Goal: Task Accomplishment & Management: Complete application form

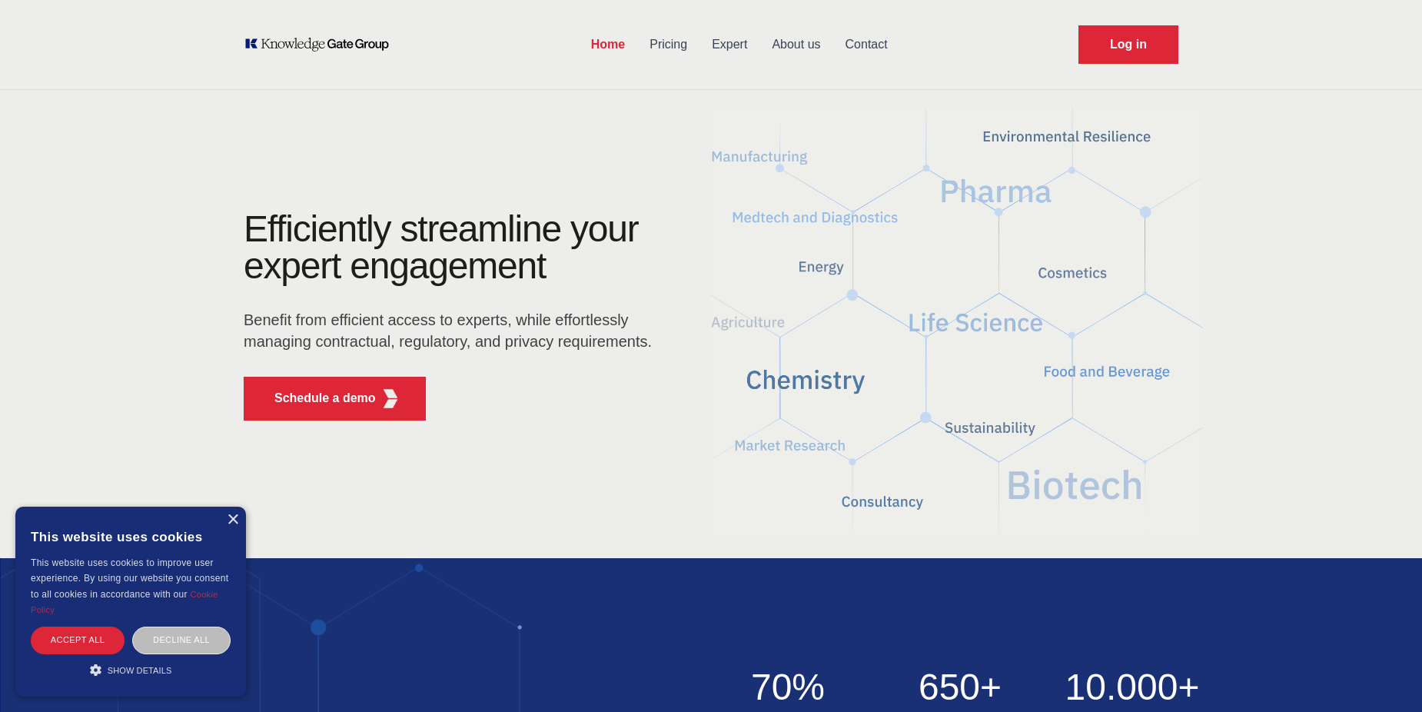
click at [876, 35] on link "Contact" at bounding box center [866, 45] width 67 height 40
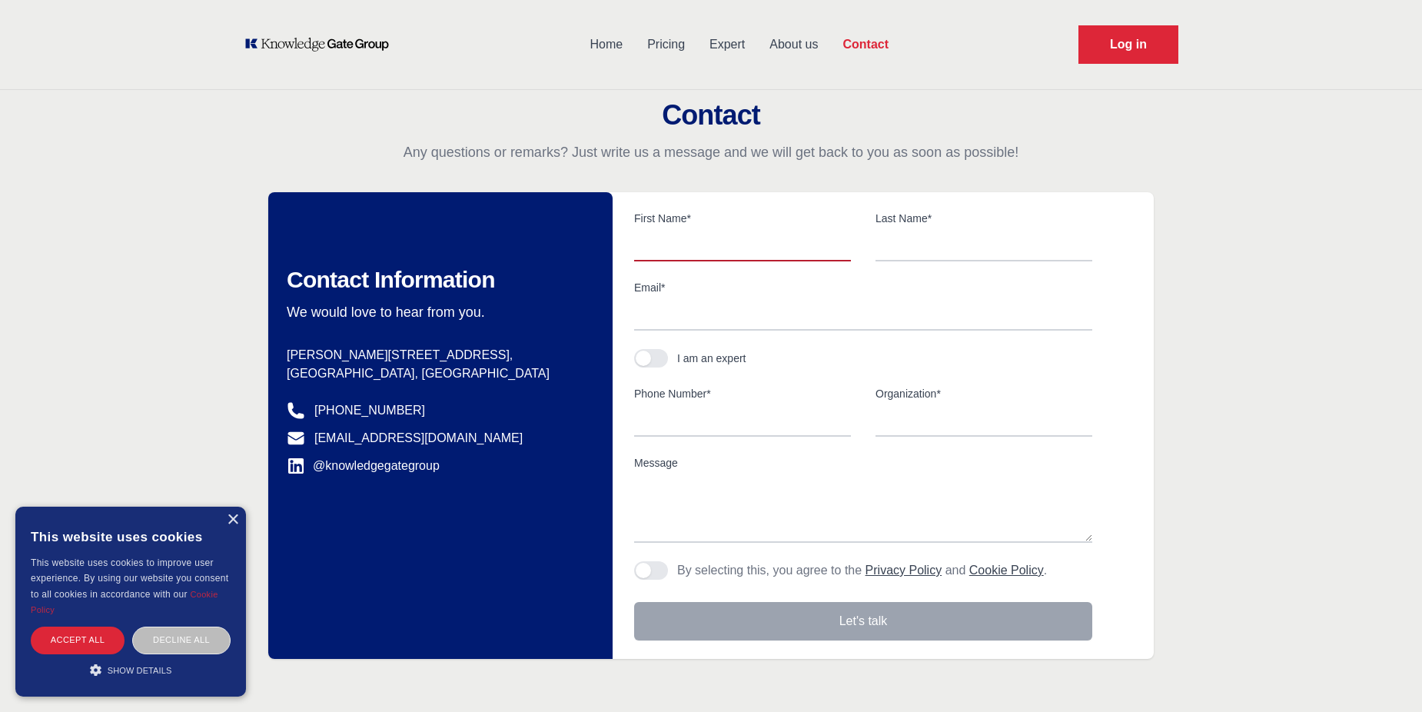
click at [673, 247] on input "text" at bounding box center [742, 245] width 217 height 32
type input "[PERSON_NAME]"
type input "Dusheiko"
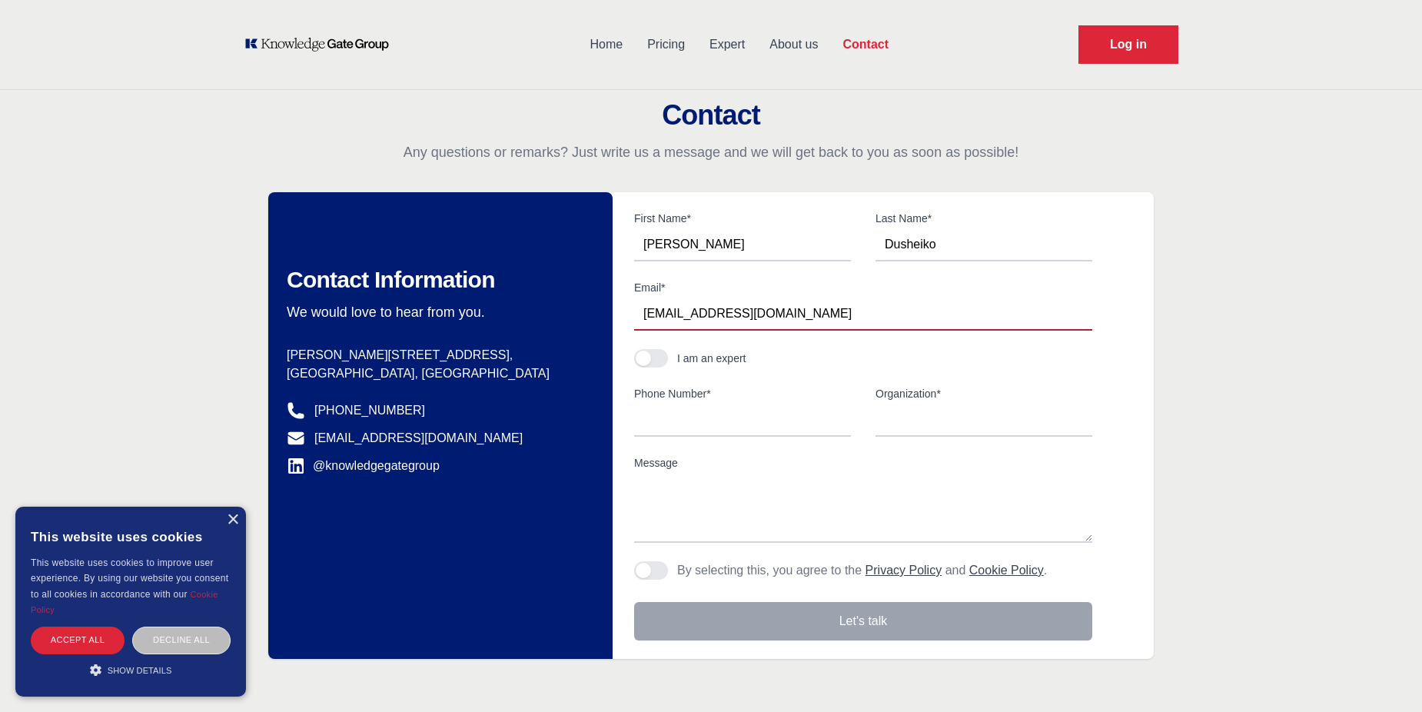
type input "[EMAIL_ADDRESS][DOMAIN_NAME]"
click at [662, 351] on button "button" at bounding box center [651, 358] width 34 height 18
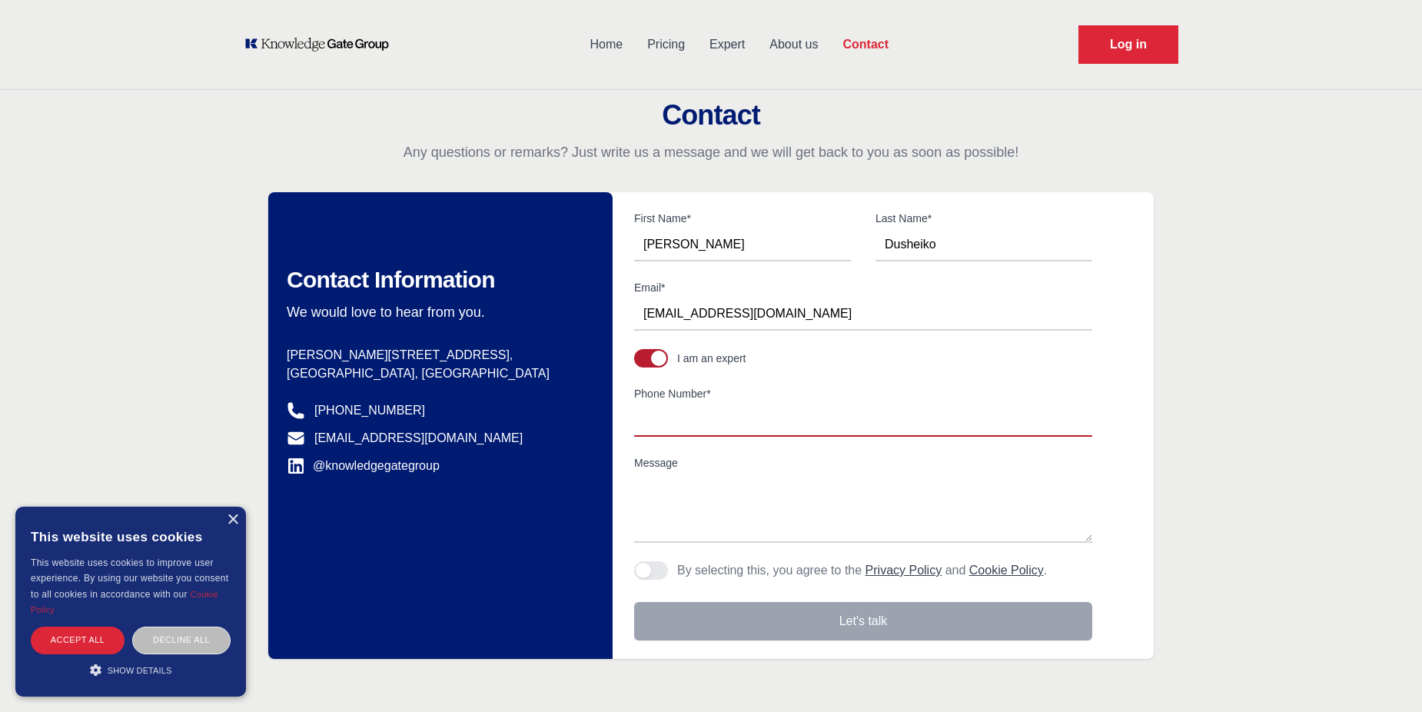
click at [688, 435] on input "Phone Number*" at bounding box center [863, 420] width 458 height 32
type input "[PHONE_NUMBER]"
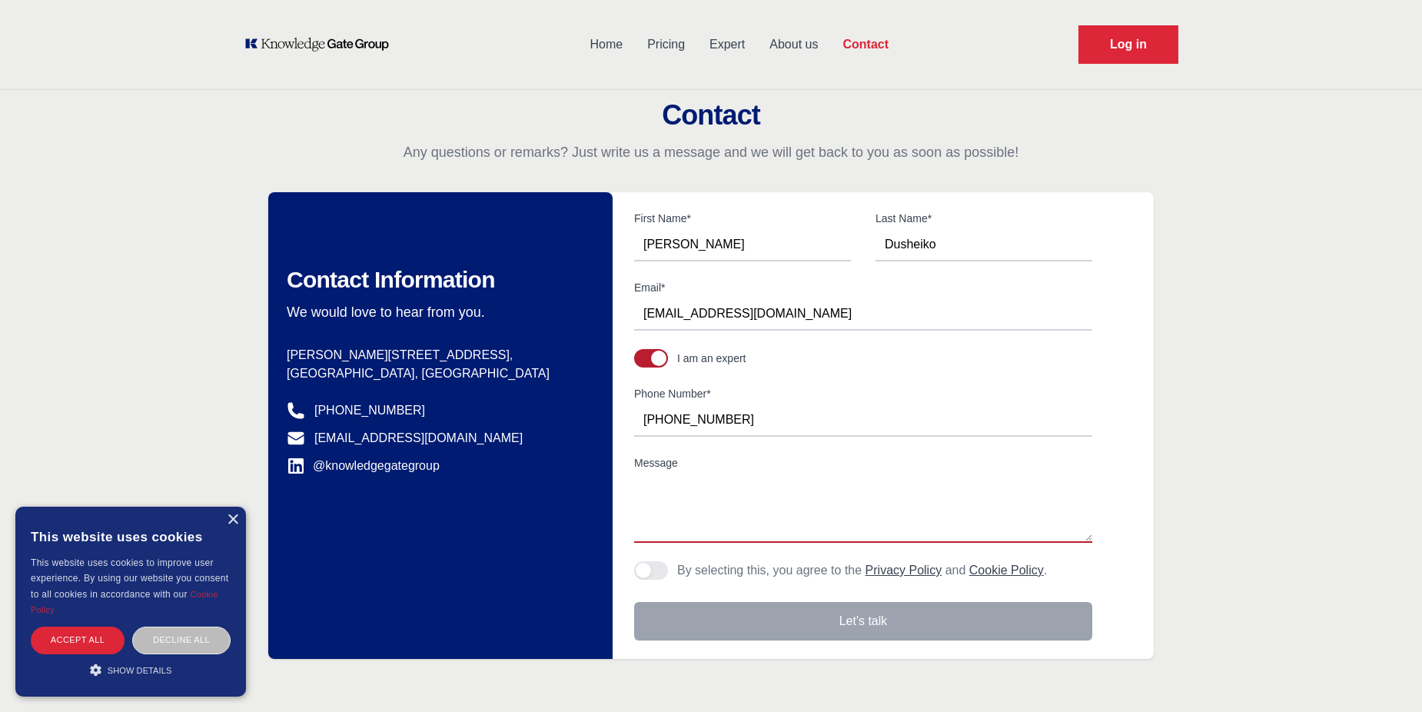
click at [674, 500] on textarea "Message" at bounding box center [863, 508] width 458 height 69
click at [193, 640] on div "Decline all" at bounding box center [181, 640] width 98 height 27
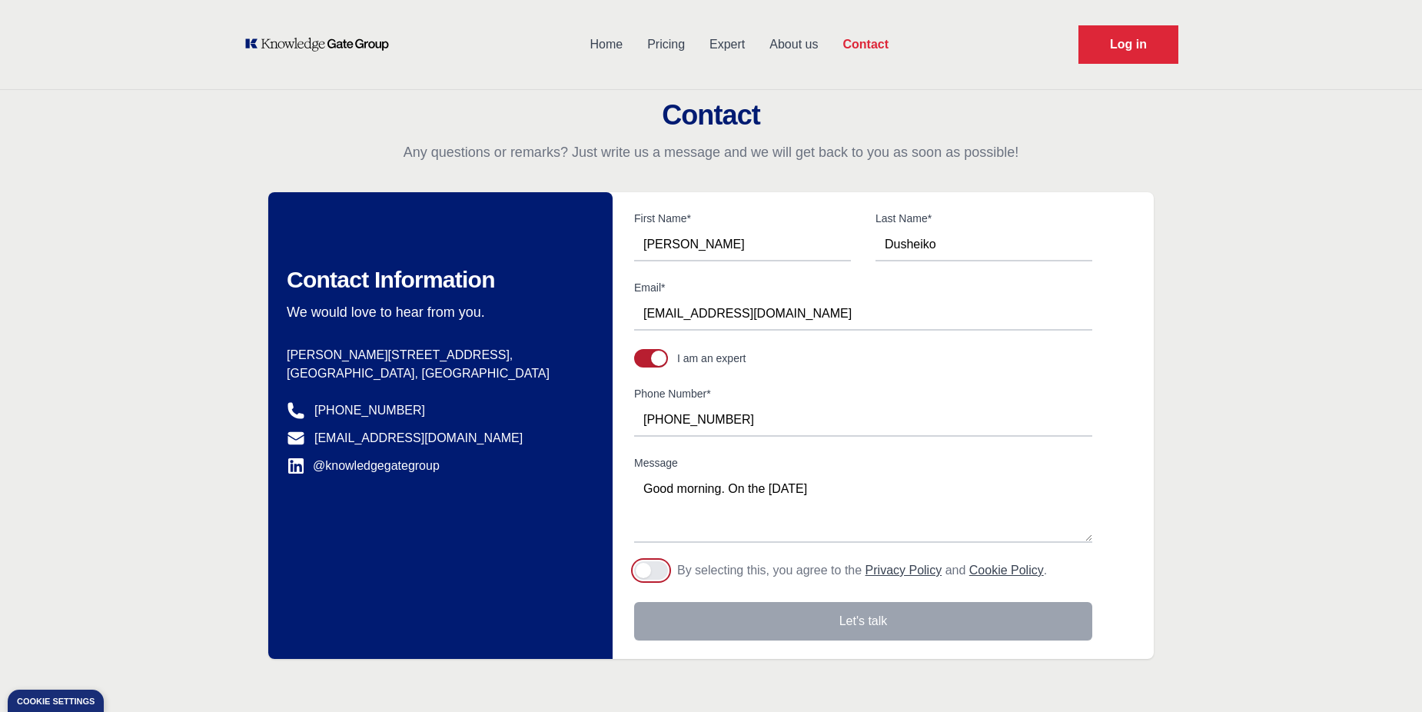
click at [661, 570] on button "Agree to policies" at bounding box center [651, 570] width 34 height 18
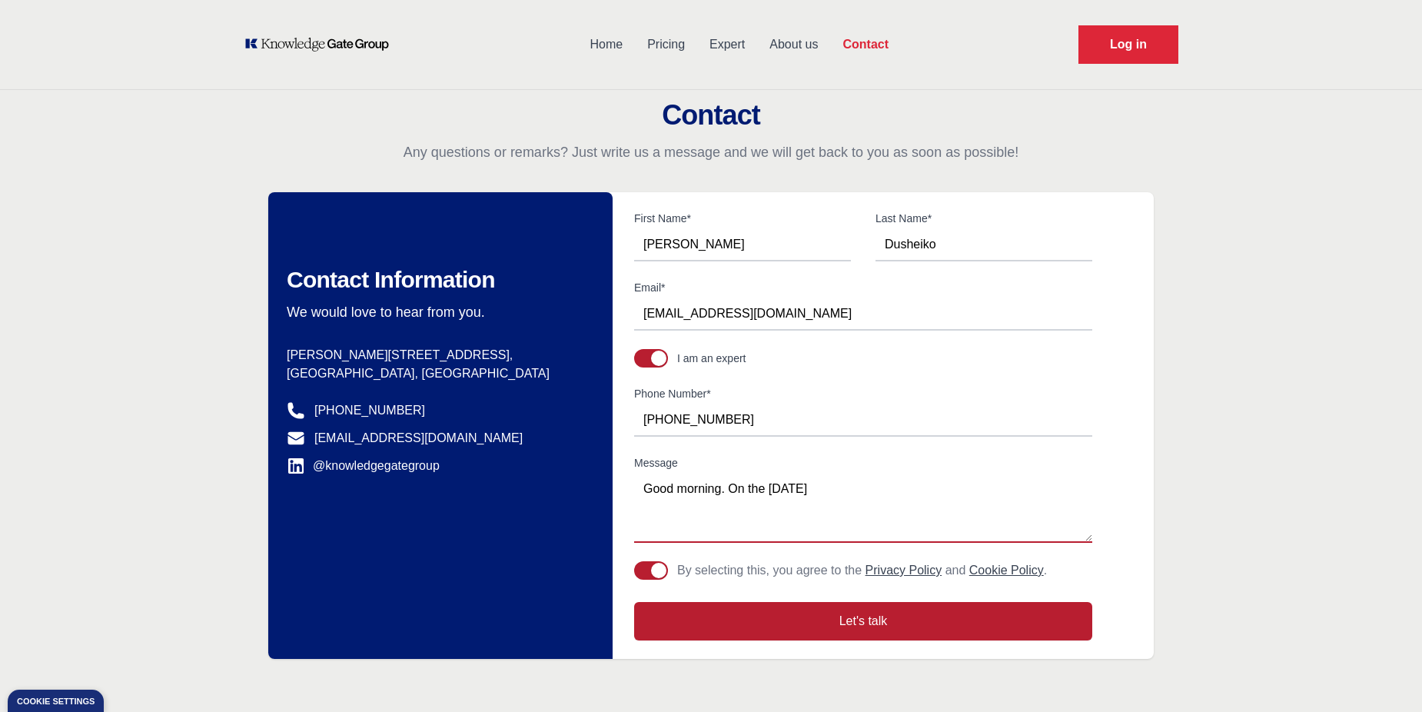
click at [854, 484] on textarea "Good morning. On the [DATE]" at bounding box center [863, 508] width 458 height 69
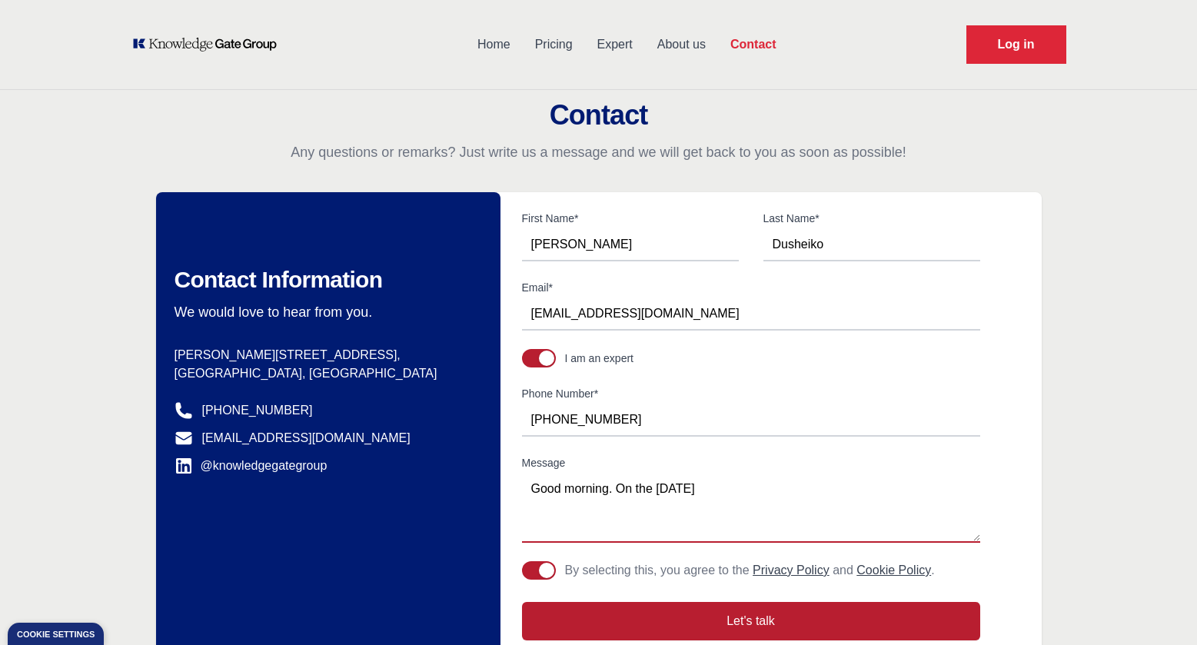
click at [751, 491] on textarea "Good morning. On the [DATE]" at bounding box center [751, 508] width 458 height 69
paste textarea "KnowledgeGate[DATE] [PERSON_NAME] <[EMAIL_ADDRESS][DOMAIN_NAME] 1 hour bad audio"
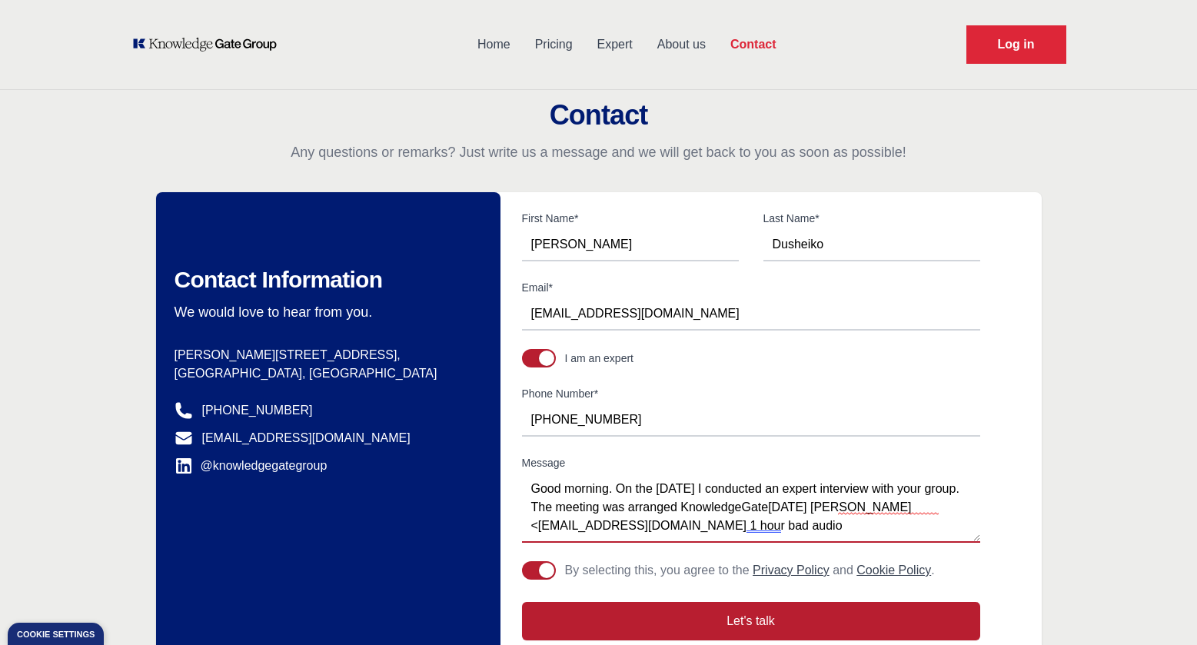
click at [722, 505] on textarea "Good morning. On the [DATE] I conducted an expert interview with your group. Th…" at bounding box center [751, 508] width 458 height 69
click at [824, 500] on textarea "Good morning. On the [DATE] I conducted an expert interview with your group. Th…" at bounding box center [751, 508] width 458 height 69
drag, startPoint x: 826, startPoint y: 500, endPoint x: 904, endPoint y: 499, distance: 78.4
click at [904, 499] on textarea "Good morning. On the [DATE] I conducted an expert interview with your group. Th…" at bounding box center [751, 508] width 458 height 69
drag, startPoint x: 828, startPoint y: 524, endPoint x: 720, endPoint y: 529, distance: 107.7
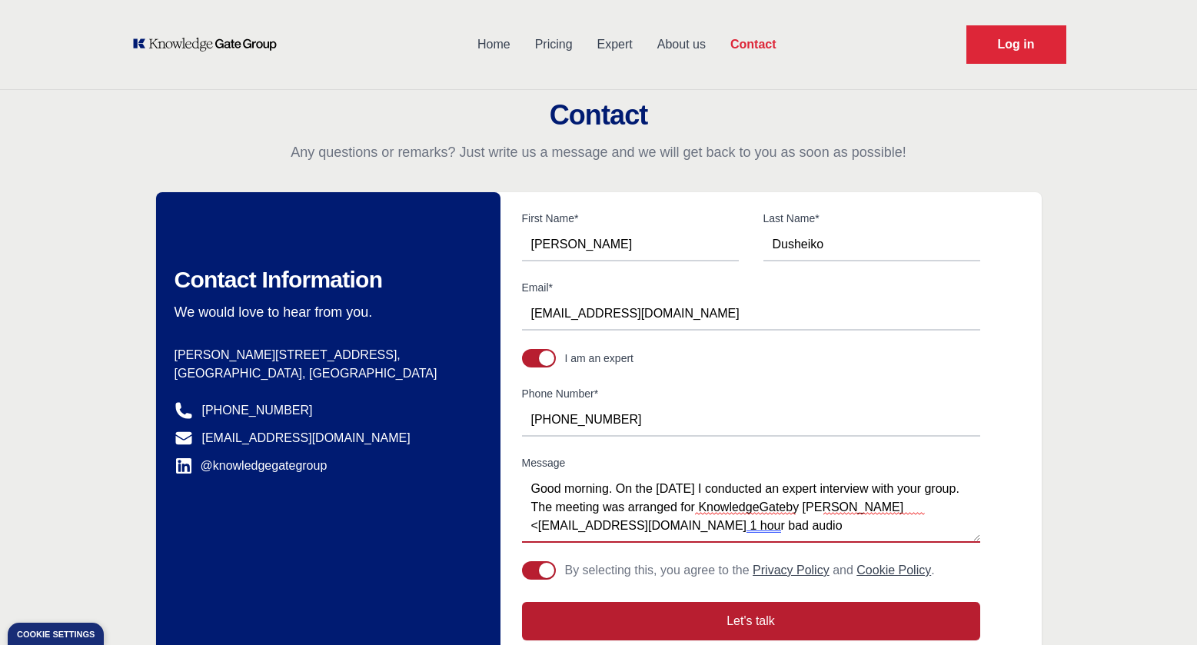
click at [717, 530] on textarea "Good morning. On the [DATE] I conducted an expert interview with your group. Th…" at bounding box center [751, 508] width 458 height 69
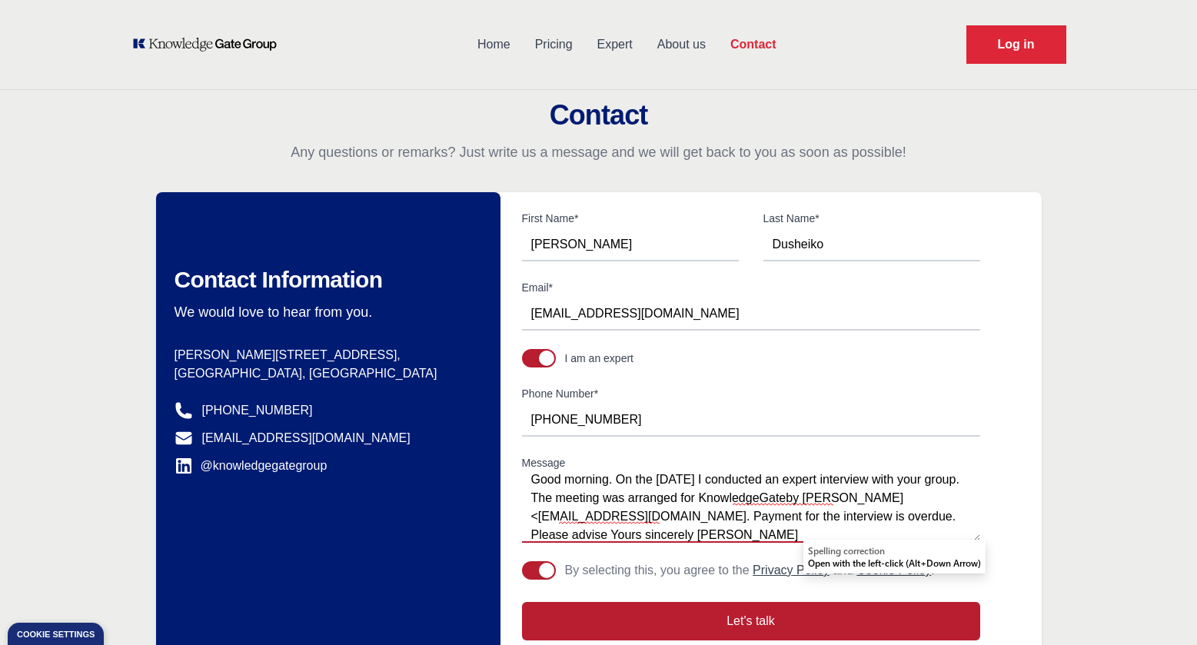
click at [564, 497] on textarea "Good morning. On the [DATE] I conducted an expert interview with your group. Th…" at bounding box center [751, 508] width 458 height 69
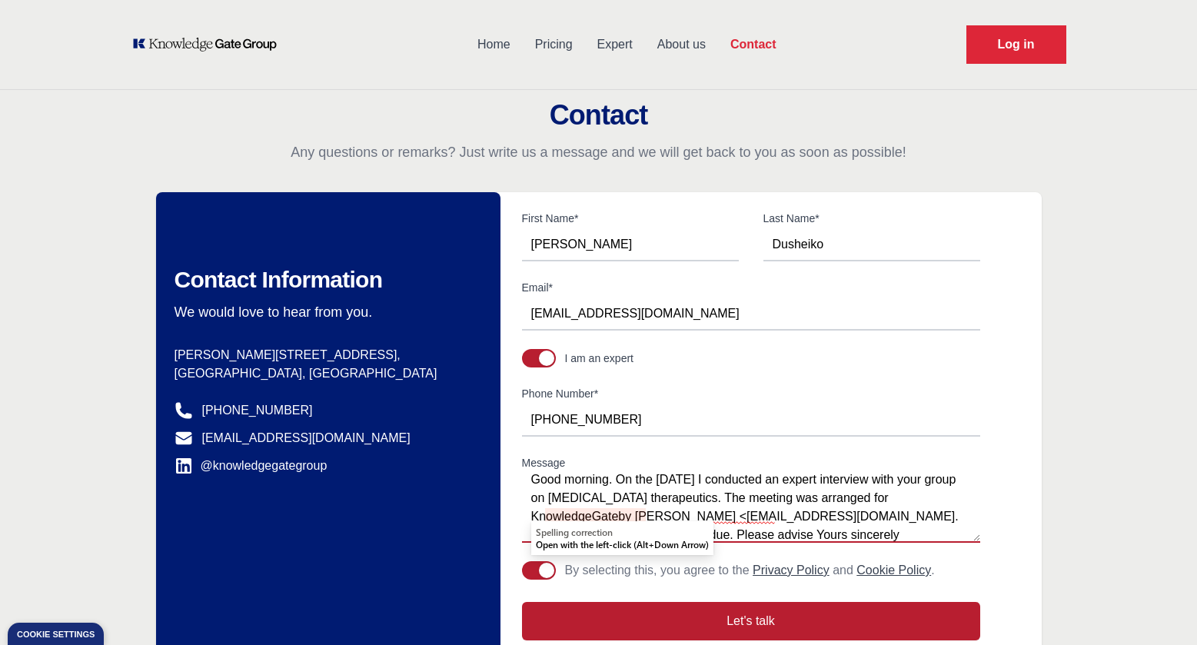
click at [619, 519] on textarea "Good morning. On the [DATE] I conducted an expert interview with your group on …" at bounding box center [751, 508] width 458 height 69
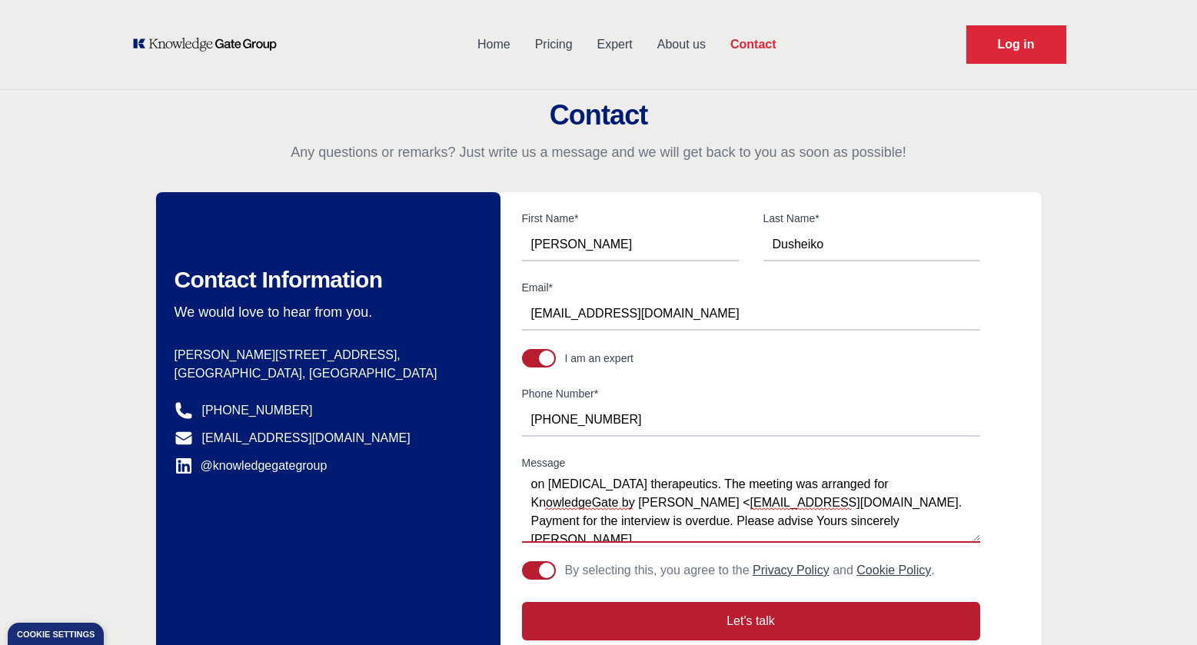
scroll to position [37, 0]
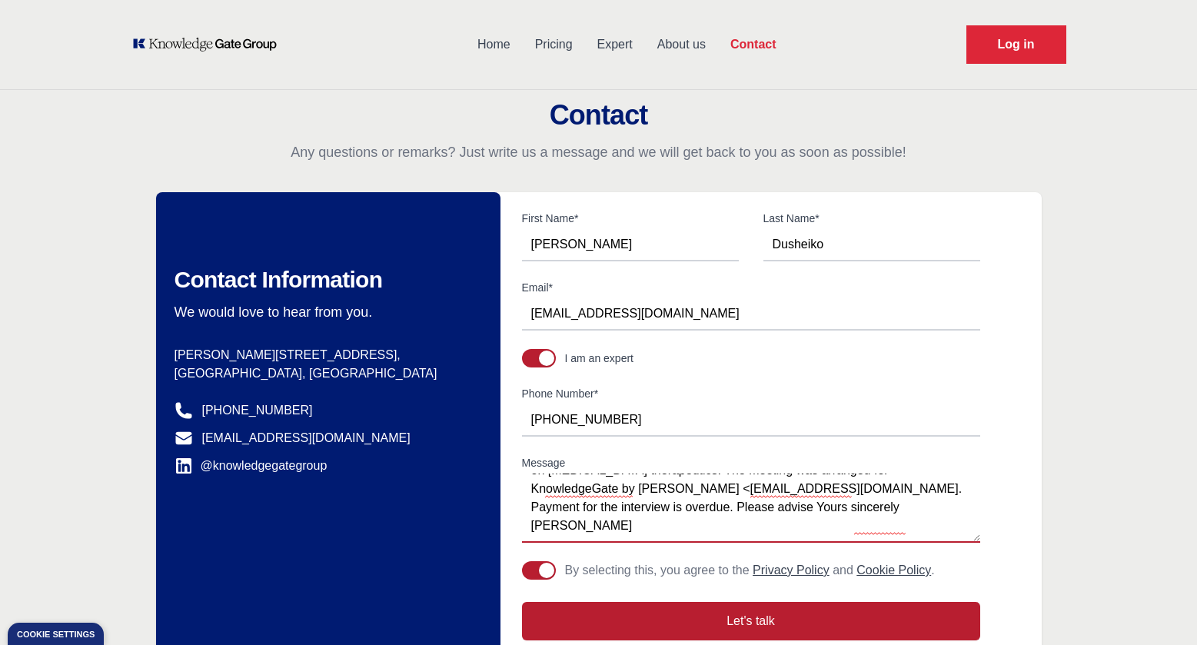
type textarea "Good morning. On the [DATE] I conducted an expert interview with your group on …"
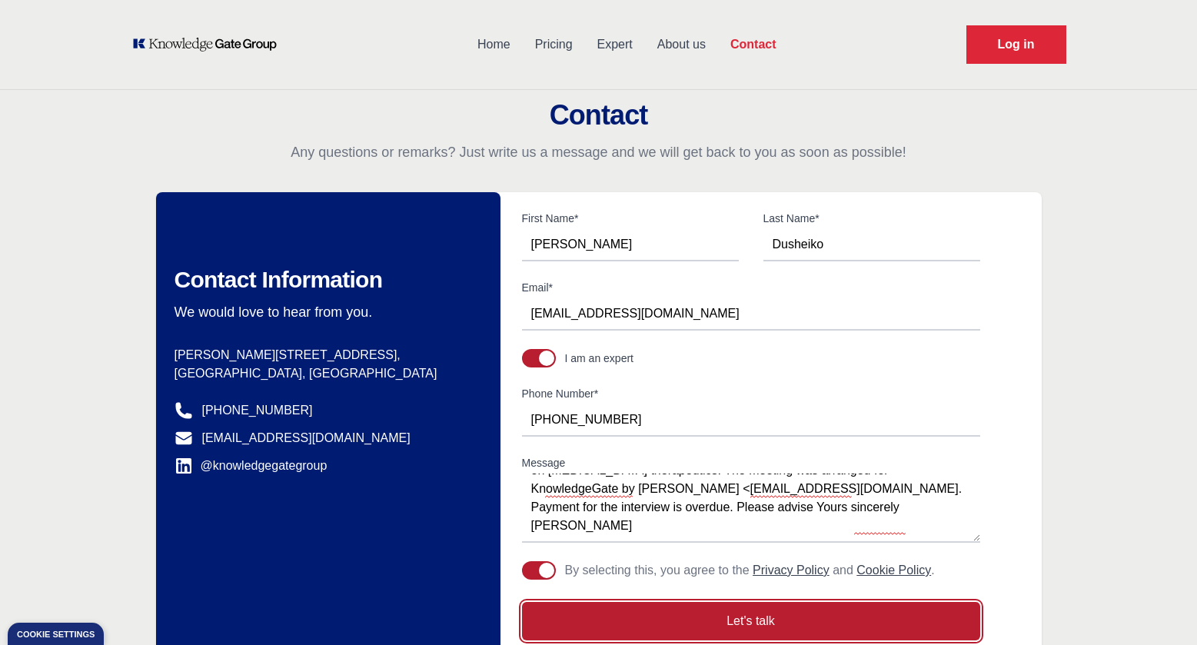
click at [738, 624] on button "Let's talk" at bounding box center [751, 621] width 458 height 38
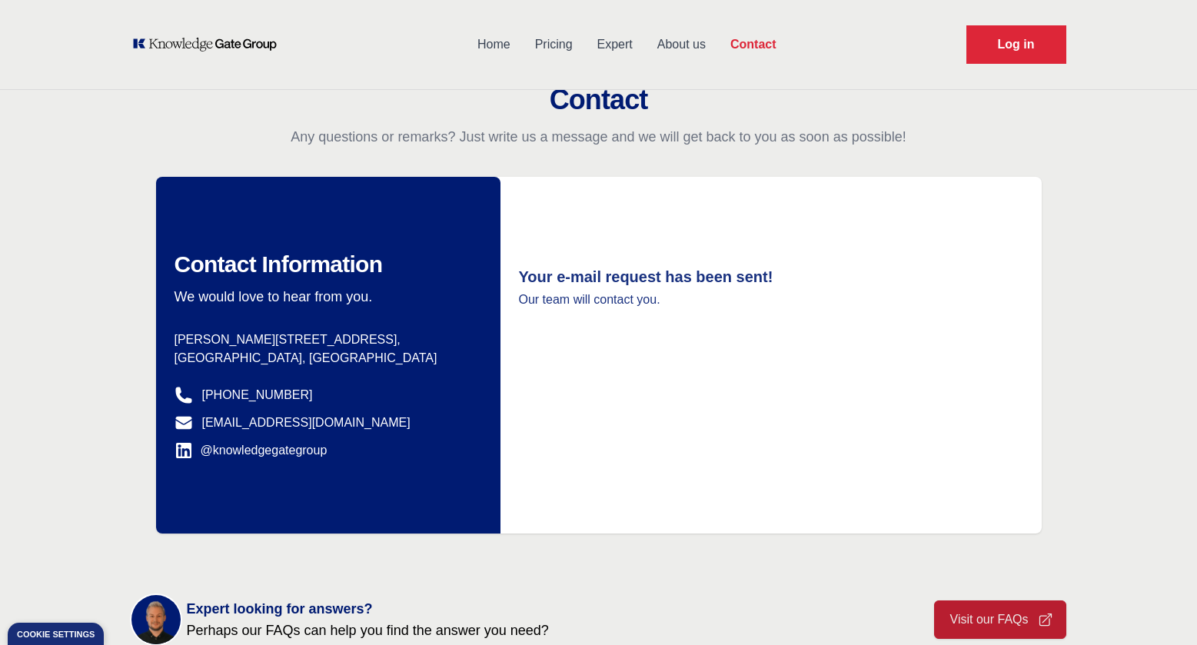
scroll to position [0, 0]
